Goal: Transaction & Acquisition: Book appointment/travel/reservation

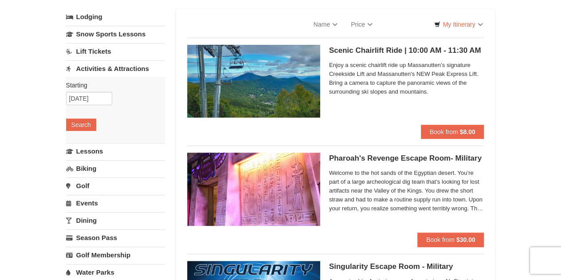
select select "10"
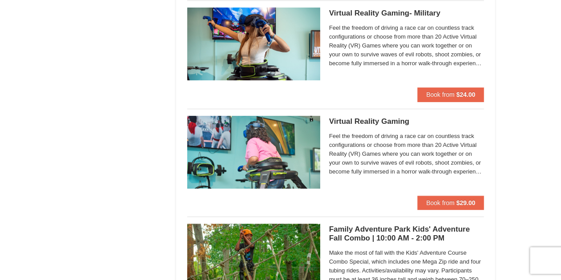
scroll to position [1708, 0]
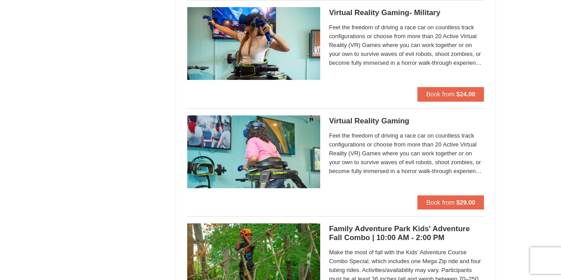
click at [353, 189] on div "Virtual Reality Gaming Massanutten Escape Rooms & Virtual Reality Feel the free…" at bounding box center [406, 155] width 155 height 80
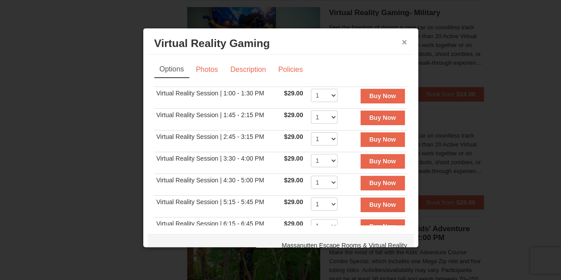
click at [402, 42] on button "×" at bounding box center [404, 42] width 5 height 9
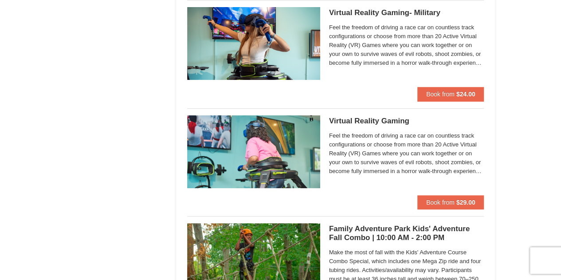
click at [325, 163] on div "Virtual Reality Gaming Massanutten Escape Rooms & Virtual Reality Feel the free…" at bounding box center [335, 155] width 297 height 80
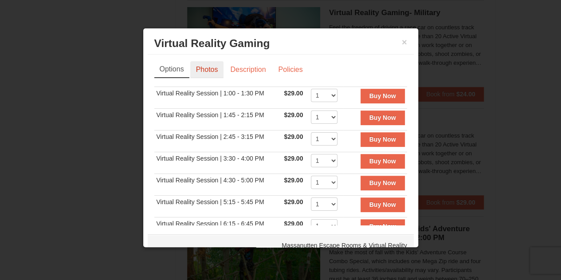
click at [207, 68] on link "Photos" at bounding box center [207, 69] width 34 height 17
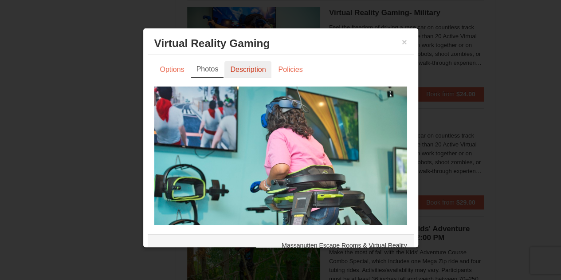
click at [240, 73] on link "Description" at bounding box center [247, 69] width 47 height 17
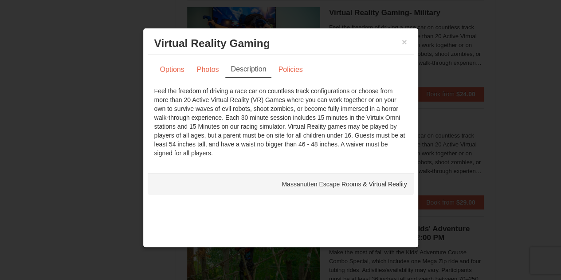
click at [401, 41] on h3 "Virtual Reality Gaming Massanutten Escape Rooms & Virtual Reality" at bounding box center [280, 43] width 253 height 13
click at [405, 45] on button "×" at bounding box center [404, 42] width 5 height 9
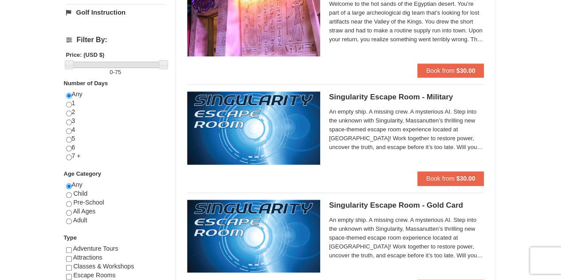
scroll to position [0, 0]
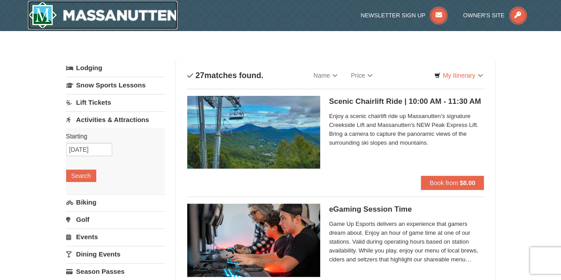
click at [60, 12] on img at bounding box center [103, 15] width 150 height 28
